Goal: Information Seeking & Learning: Learn about a topic

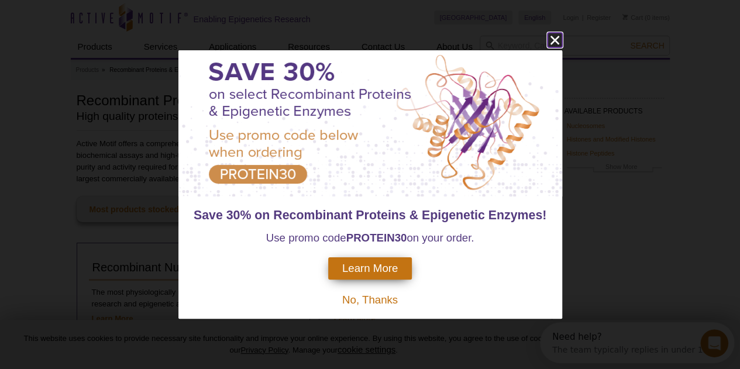
click at [554, 46] on icon "close" at bounding box center [554, 40] width 15 height 15
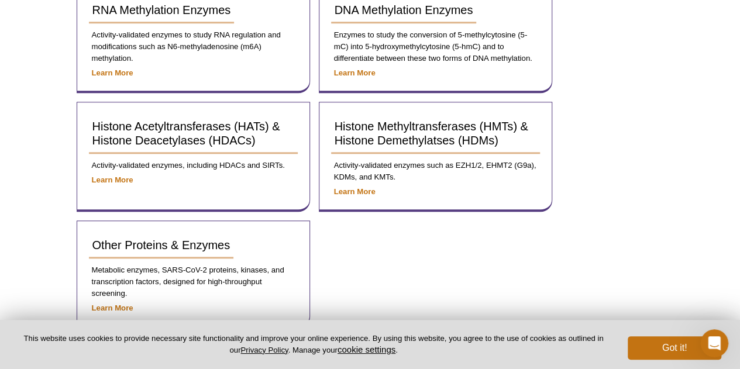
scroll to position [612, 0]
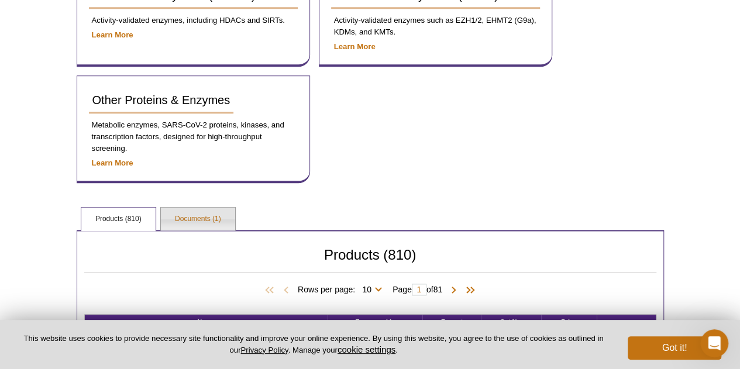
click at [212, 213] on link "Documents (1)" at bounding box center [198, 219] width 74 height 23
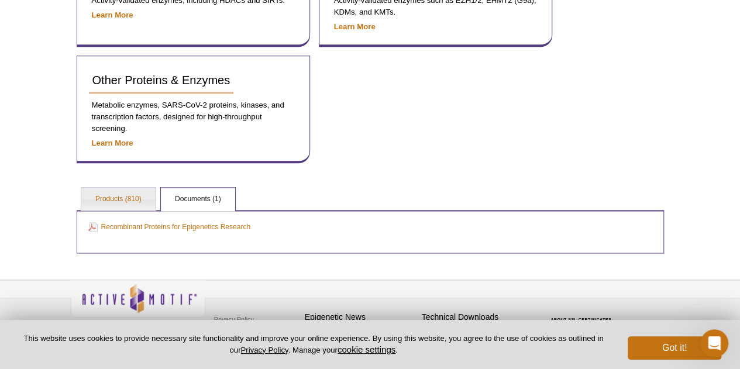
scroll to position [642, 0]
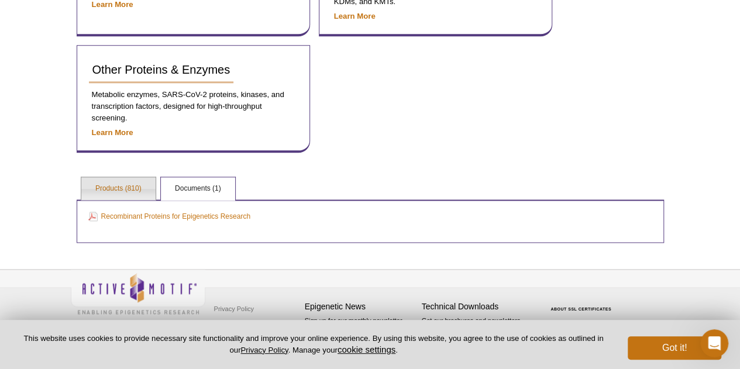
click at [123, 184] on link "Products (810)" at bounding box center [118, 188] width 74 height 23
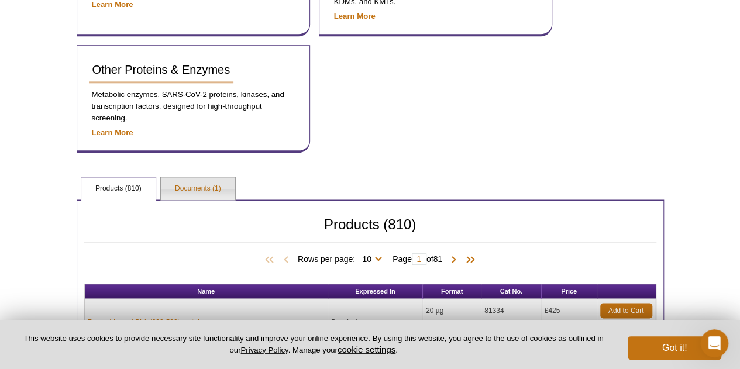
click at [194, 178] on link "Documents (1)" at bounding box center [198, 188] width 74 height 23
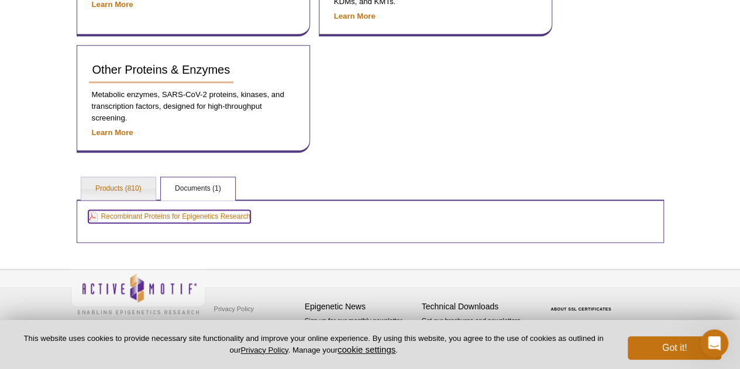
click at [200, 211] on link "Recombinant Proteins for Epigenetics Research" at bounding box center [169, 216] width 162 height 13
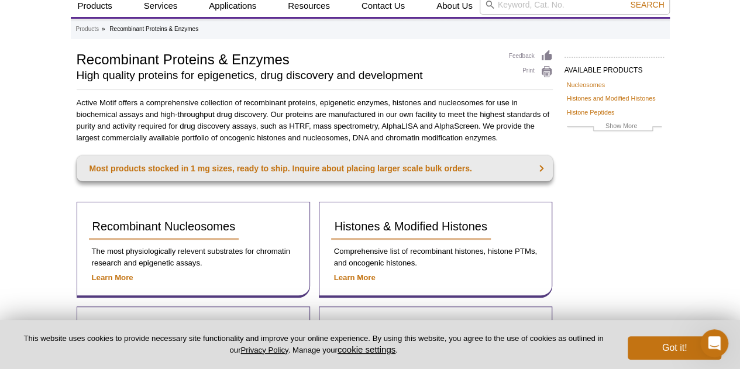
scroll to position [0, 0]
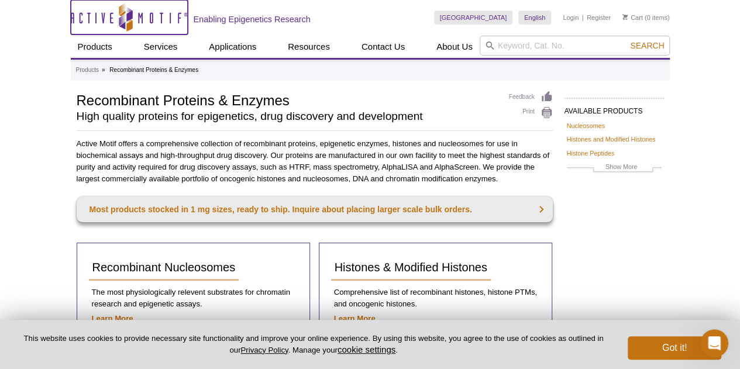
click at [137, 15] on icon "Active Motif Logo" at bounding box center [129, 17] width 117 height 29
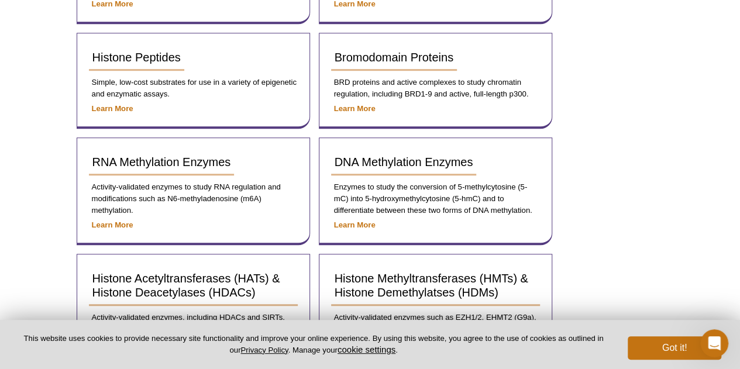
scroll to position [351, 0]
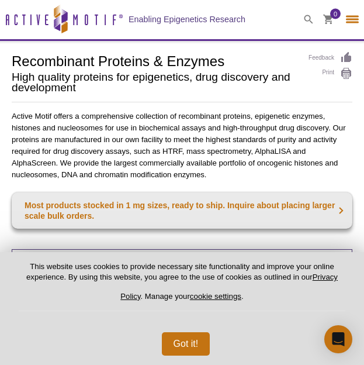
select select "[GEOGRAPHIC_DATA]"
